Goal: Task Accomplishment & Management: Complete application form

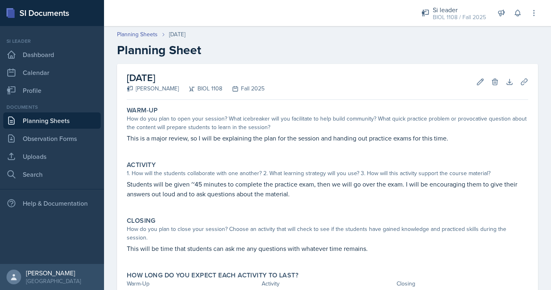
scroll to position [38, 0]
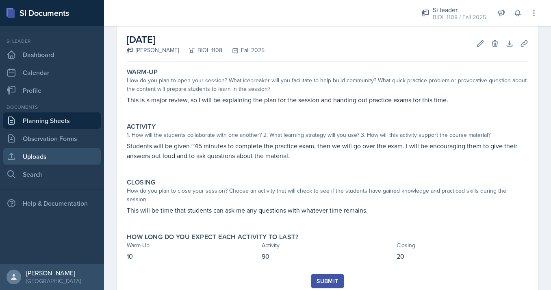
click at [26, 159] on link "Uploads" at bounding box center [52, 156] width 98 height 16
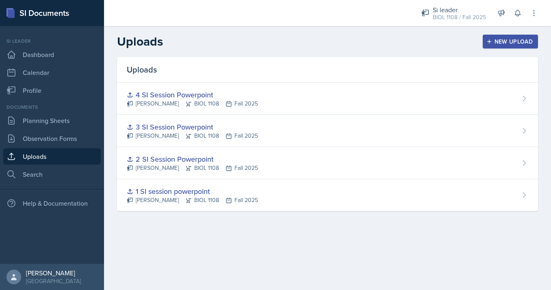
click at [508, 39] on div "New Upload" at bounding box center [510, 41] width 45 height 7
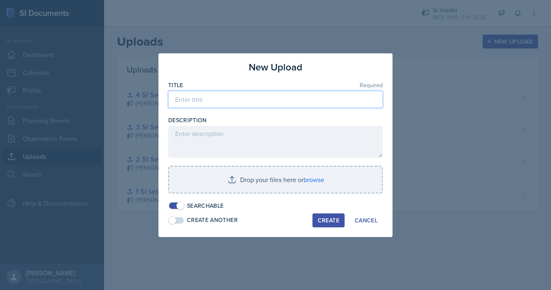
click at [325, 104] on input at bounding box center [275, 99] width 215 height 17
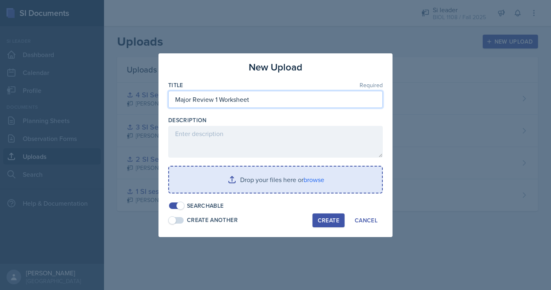
type input "Major Review 1 Worksheet"
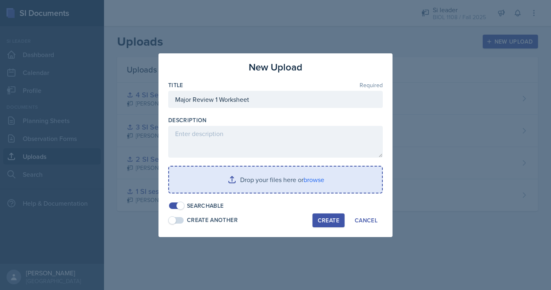
click at [303, 184] on input "file" at bounding box center [275, 179] width 213 height 26
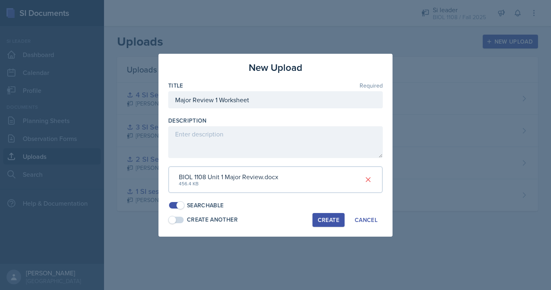
click at [328, 220] on div "Create" at bounding box center [329, 219] width 22 height 7
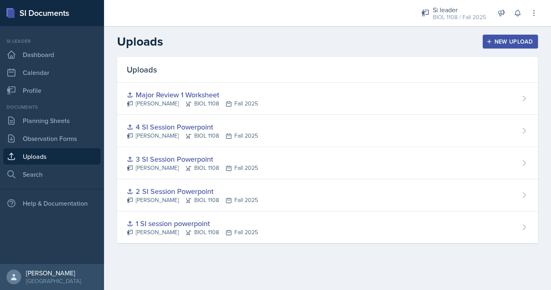
click at [494, 44] on div "New Upload" at bounding box center [510, 41] width 45 height 7
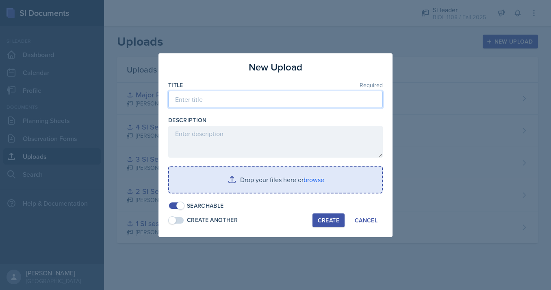
click at [291, 102] on input at bounding box center [275, 99] width 215 height 17
type input "Major Review 1 Powerpoint"
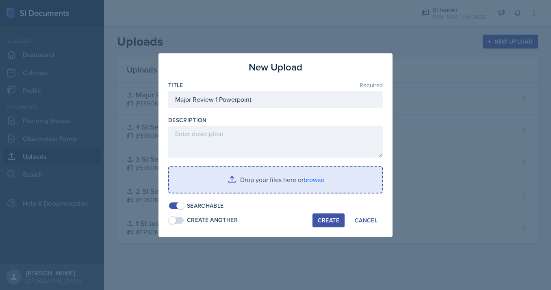
click at [326, 218] on div "Create" at bounding box center [329, 220] width 22 height 7
click at [295, 188] on input "file" at bounding box center [275, 179] width 213 height 26
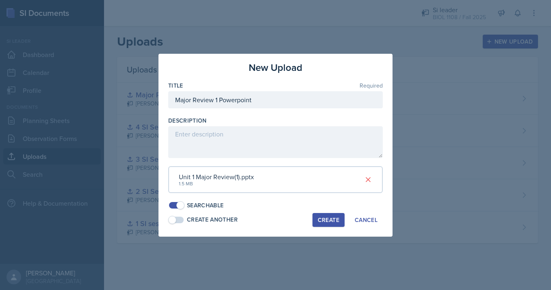
click at [322, 218] on div "Create" at bounding box center [329, 219] width 22 height 7
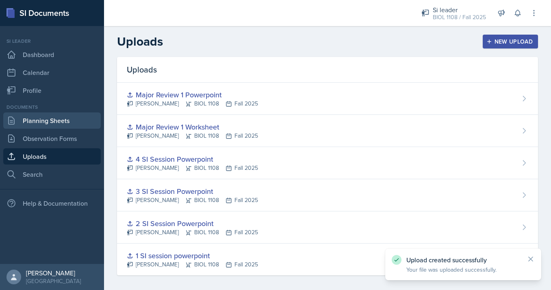
click at [60, 120] on link "Planning Sheets" at bounding box center [52, 120] width 98 height 16
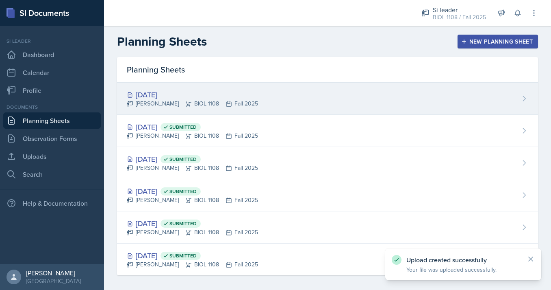
click at [181, 93] on div "[DATE]" at bounding box center [192, 94] width 131 height 11
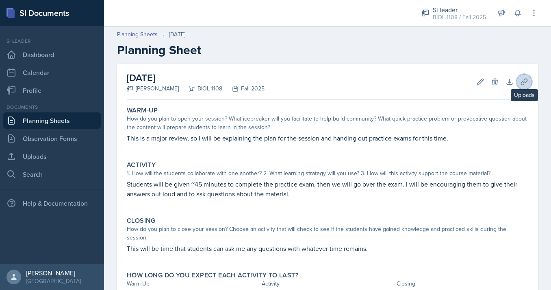
click at [528, 81] on icon at bounding box center [525, 82] width 8 height 8
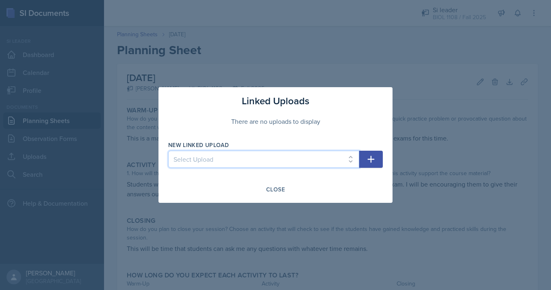
select select "a6d54e33-e308-44c1-ac41-e6c6eab0d4b2"
click option "Major Review 1 Worksheet" at bounding box center [0, 0] width 0 height 0
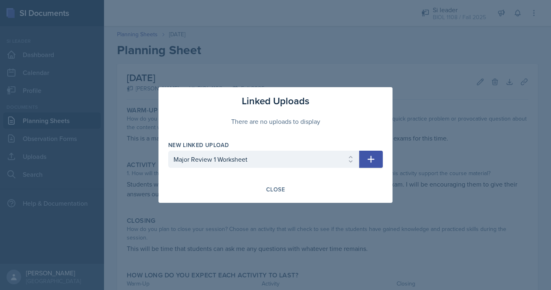
click at [375, 154] on button "button" at bounding box center [372, 158] width 24 height 17
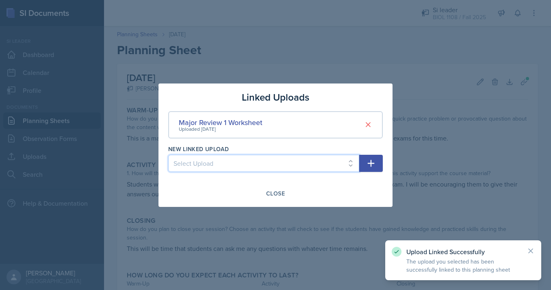
select select "0798510a-02ff-4c8d-9c7d-5d2b53e79ab7"
click option "Major Review 1 Powerpoint" at bounding box center [0, 0] width 0 height 0
click at [369, 166] on icon "button" at bounding box center [371, 163] width 10 height 10
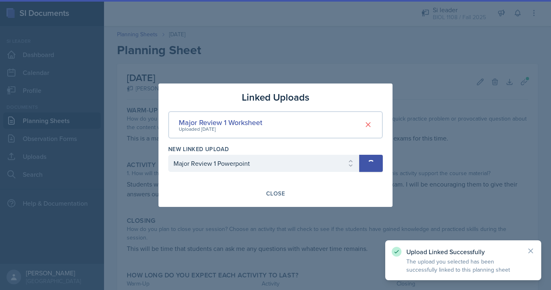
select select
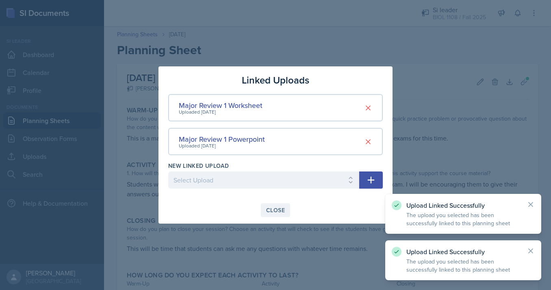
click at [271, 209] on div "Close" at bounding box center [275, 210] width 19 height 7
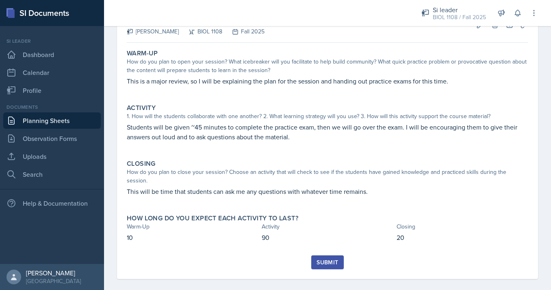
scroll to position [34, 0]
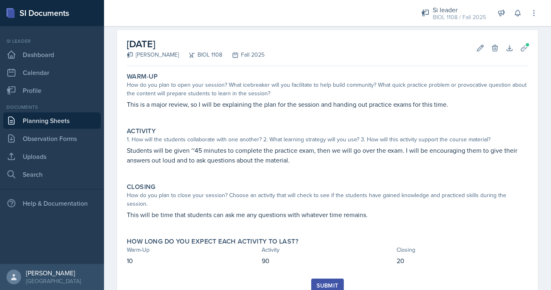
click at [331, 282] on div "Submit" at bounding box center [328, 285] width 22 height 7
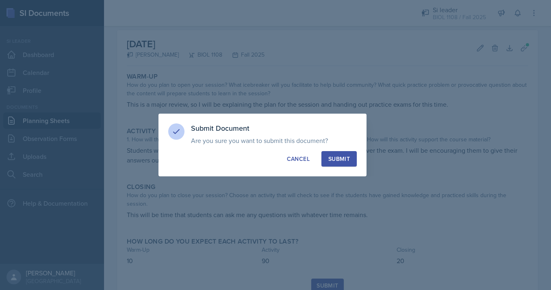
click at [338, 159] on div "Submit" at bounding box center [340, 159] width 22 height 8
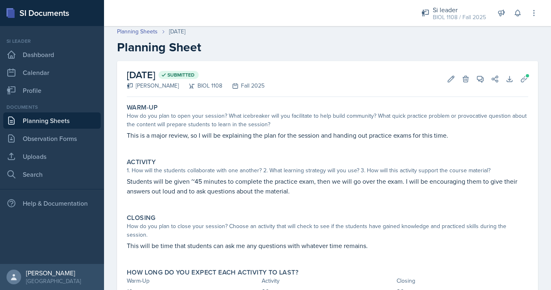
scroll to position [33, 0]
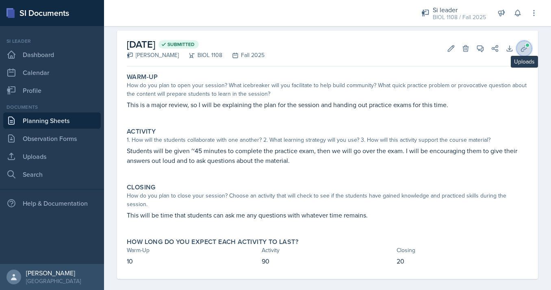
click at [521, 50] on icon at bounding box center [525, 48] width 8 height 8
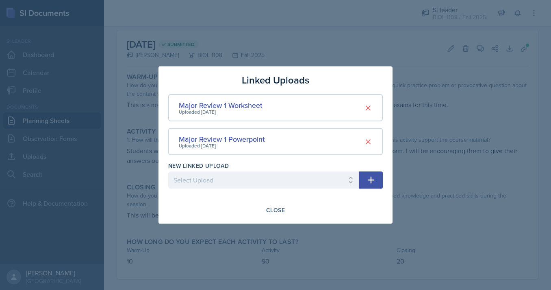
click at [501, 103] on div at bounding box center [275, 145] width 551 height 290
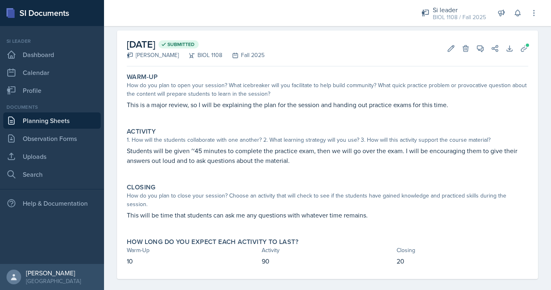
scroll to position [0, 0]
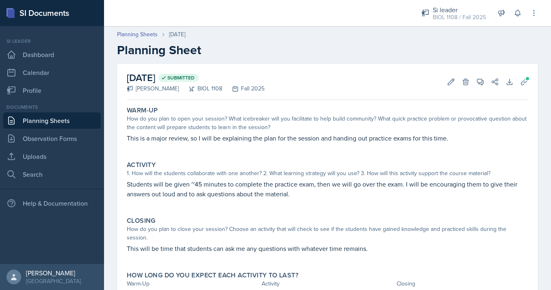
click at [136, 28] on header "Planning Sheets [DATE] Planning Sheet" at bounding box center [327, 44] width 447 height 44
click at [136, 34] on link "Planning Sheets" at bounding box center [137, 34] width 41 height 9
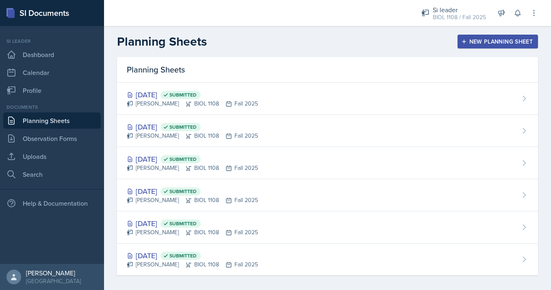
click at [479, 43] on div "New Planning Sheet" at bounding box center [498, 41] width 70 height 7
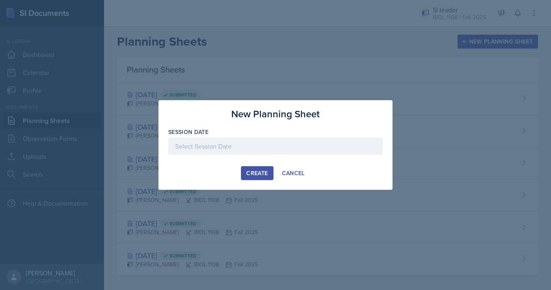
click at [304, 150] on div at bounding box center [275, 145] width 215 height 17
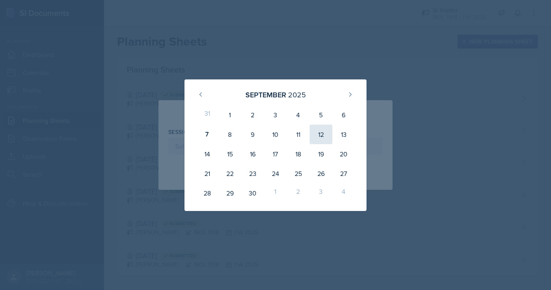
click at [325, 133] on div "12" at bounding box center [321, 134] width 23 height 20
type input "[DATE]"
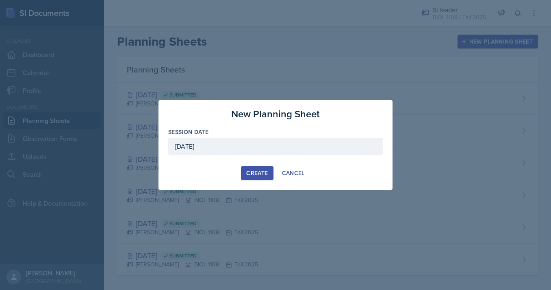
click at [259, 171] on div "Create" at bounding box center [257, 173] width 22 height 7
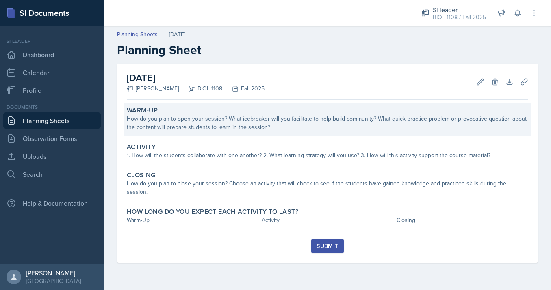
click at [305, 123] on div "How do you plan to open your session? What icebreaker will you facilitate to he…" at bounding box center [328, 122] width 402 height 17
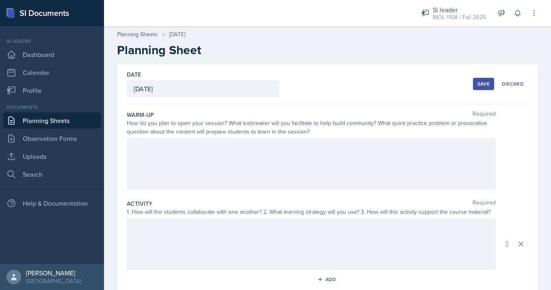
click at [306, 168] on div at bounding box center [311, 163] width 369 height 52
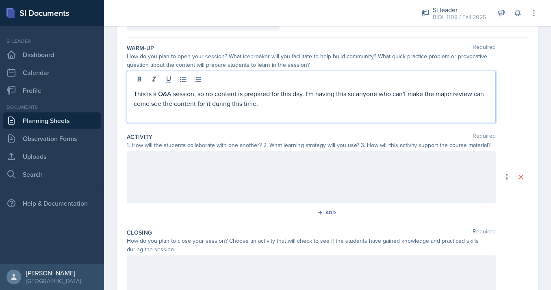
scroll to position [73, 0]
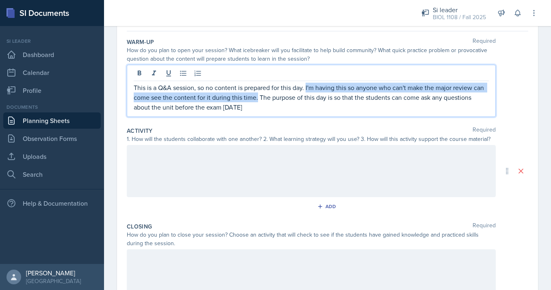
drag, startPoint x: 308, startPoint y: 88, endPoint x: 257, endPoint y: 99, distance: 51.6
click at [257, 99] on p "This is a Q&A session, so no content is prepared for this day. I'm having this …" at bounding box center [311, 97] width 355 height 29
copy p "I'm having this so anyone who can't make the major review can come see the cont…"
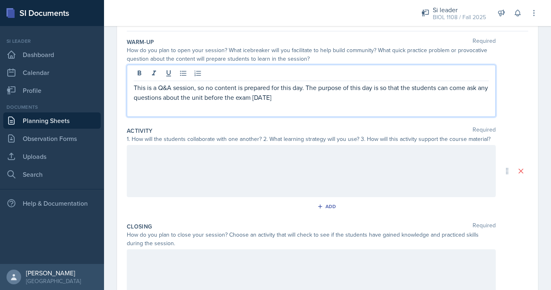
click at [294, 97] on p "This is a Q&A session, so no content is prepared for this day. The purpose of t…" at bounding box center [311, 93] width 355 height 20
click at [302, 97] on p "This is a Q&A session, so no content is prepared for this day. The purpose of t…" at bounding box center [311, 93] width 355 height 20
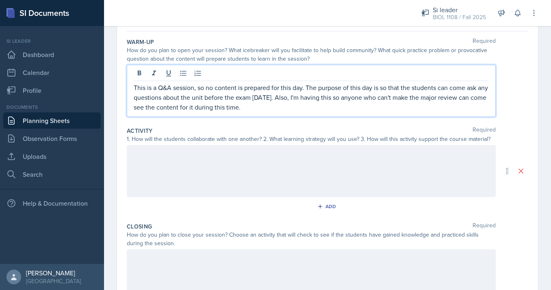
click at [319, 103] on p "This is a Q&A session, so no content is prepared for this day. The purpose of t…" at bounding box center [311, 97] width 355 height 29
click at [296, 98] on p "This is a Q&A session, so no content is prepared for this day. The purpose of t…" at bounding box center [311, 97] width 355 height 29
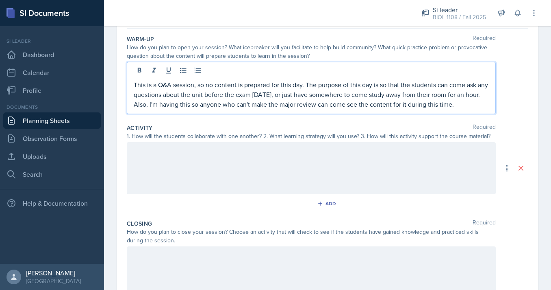
drag, startPoint x: 174, startPoint y: 103, endPoint x: 477, endPoint y: 111, distance: 302.7
click at [478, 111] on div "This is a Q&A session, so no content is prepared for this day. The purpose of t…" at bounding box center [311, 88] width 369 height 52
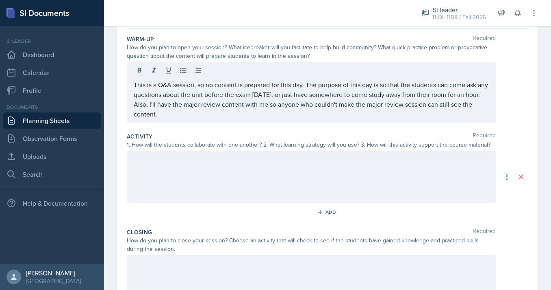
click at [397, 172] on div at bounding box center [311, 176] width 369 height 52
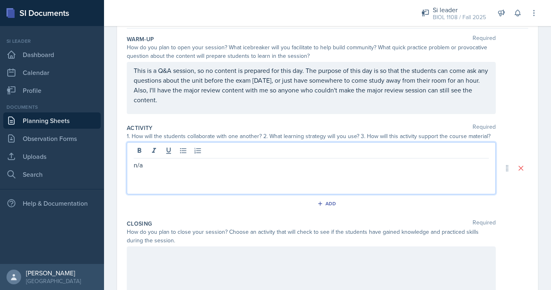
scroll to position [162, 0]
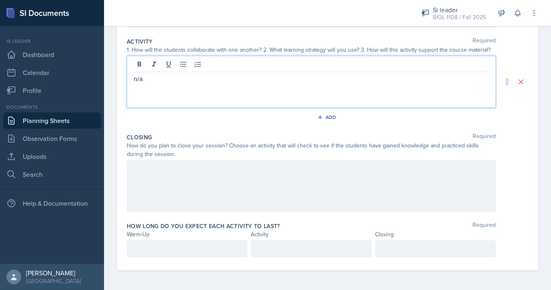
click at [350, 184] on div at bounding box center [311, 186] width 369 height 52
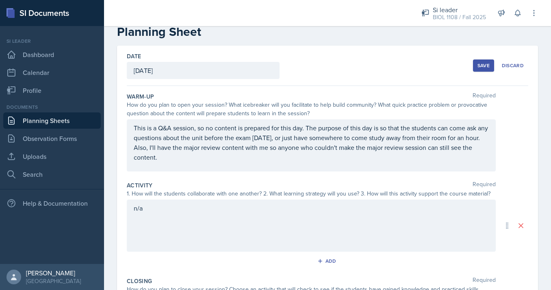
scroll to position [0, 0]
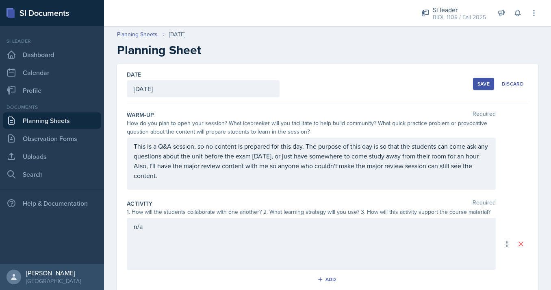
click at [481, 80] on button "Save" at bounding box center [483, 84] width 21 height 12
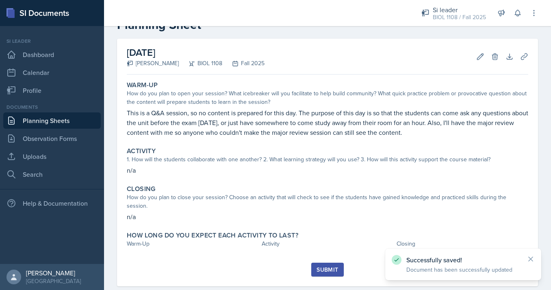
scroll to position [33, 0]
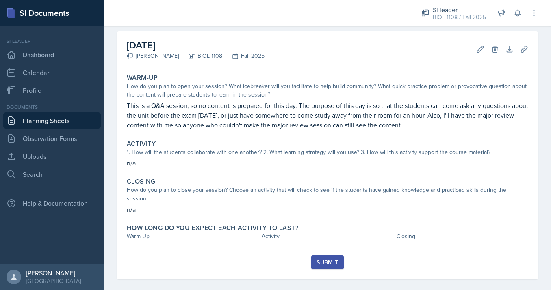
click at [330, 259] on div "Submit" at bounding box center [328, 262] width 22 height 7
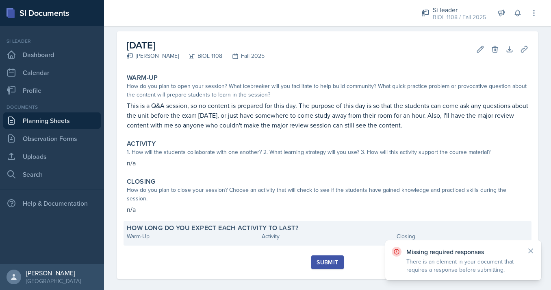
click at [220, 224] on label "How long do you expect each activity to last?" at bounding box center [213, 228] width 172 height 8
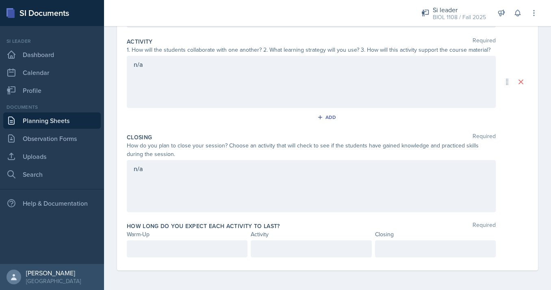
click at [166, 240] on div at bounding box center [187, 248] width 121 height 17
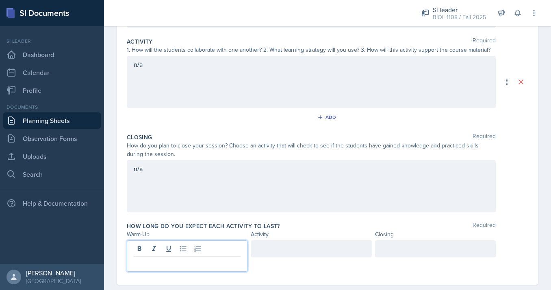
scroll to position [162, 0]
click at [280, 252] on div at bounding box center [311, 248] width 121 height 17
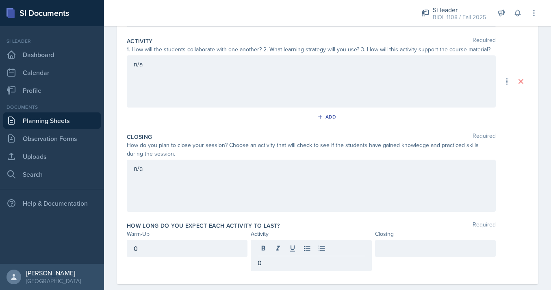
click at [407, 242] on div at bounding box center [435, 248] width 121 height 17
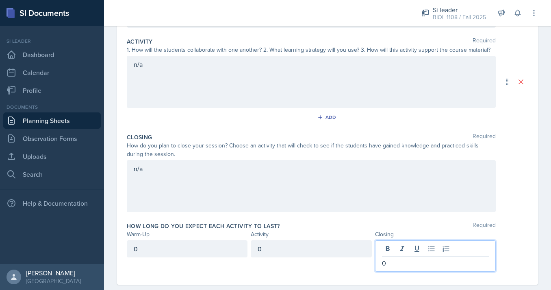
scroll to position [0, 0]
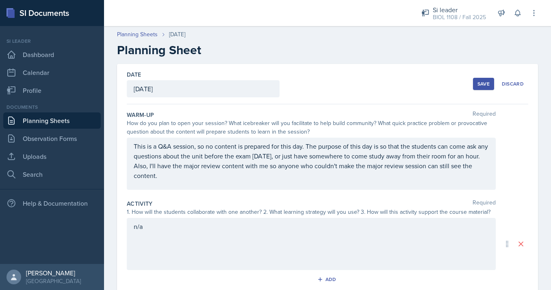
click at [482, 87] on div "Save" at bounding box center [484, 84] width 12 height 7
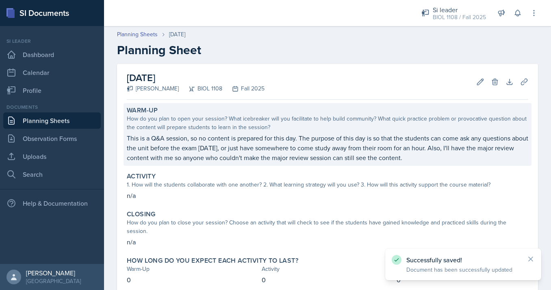
scroll to position [42, 0]
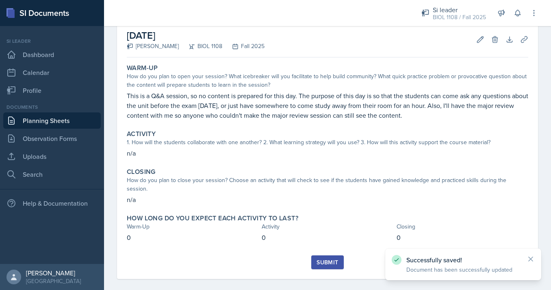
click at [337, 255] on button "Submit" at bounding box center [328, 262] width 32 height 14
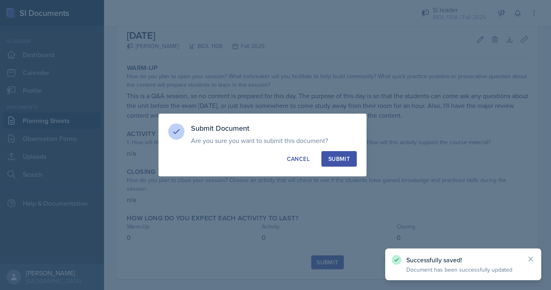
click at [339, 166] on div "Submit Document Are you sure you want to submit this document? This document wi…" at bounding box center [263, 144] width 208 height 63
click at [339, 166] on button "Submit" at bounding box center [339, 158] width 35 height 15
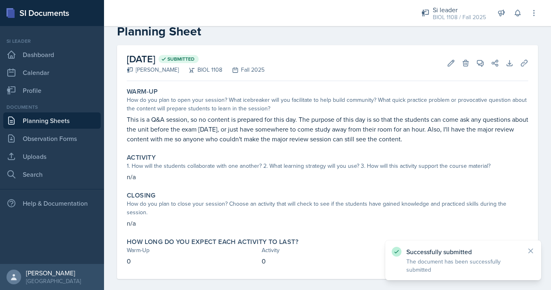
scroll to position [0, 0]
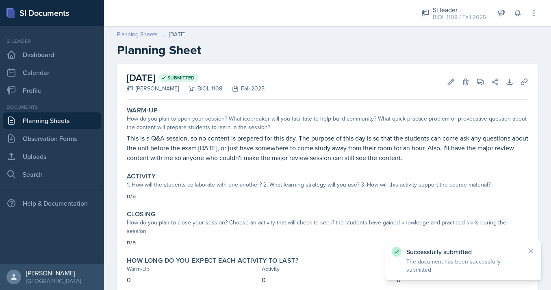
click at [137, 32] on link "Planning Sheets" at bounding box center [137, 34] width 41 height 9
